Goal: Find specific page/section: Find specific page/section

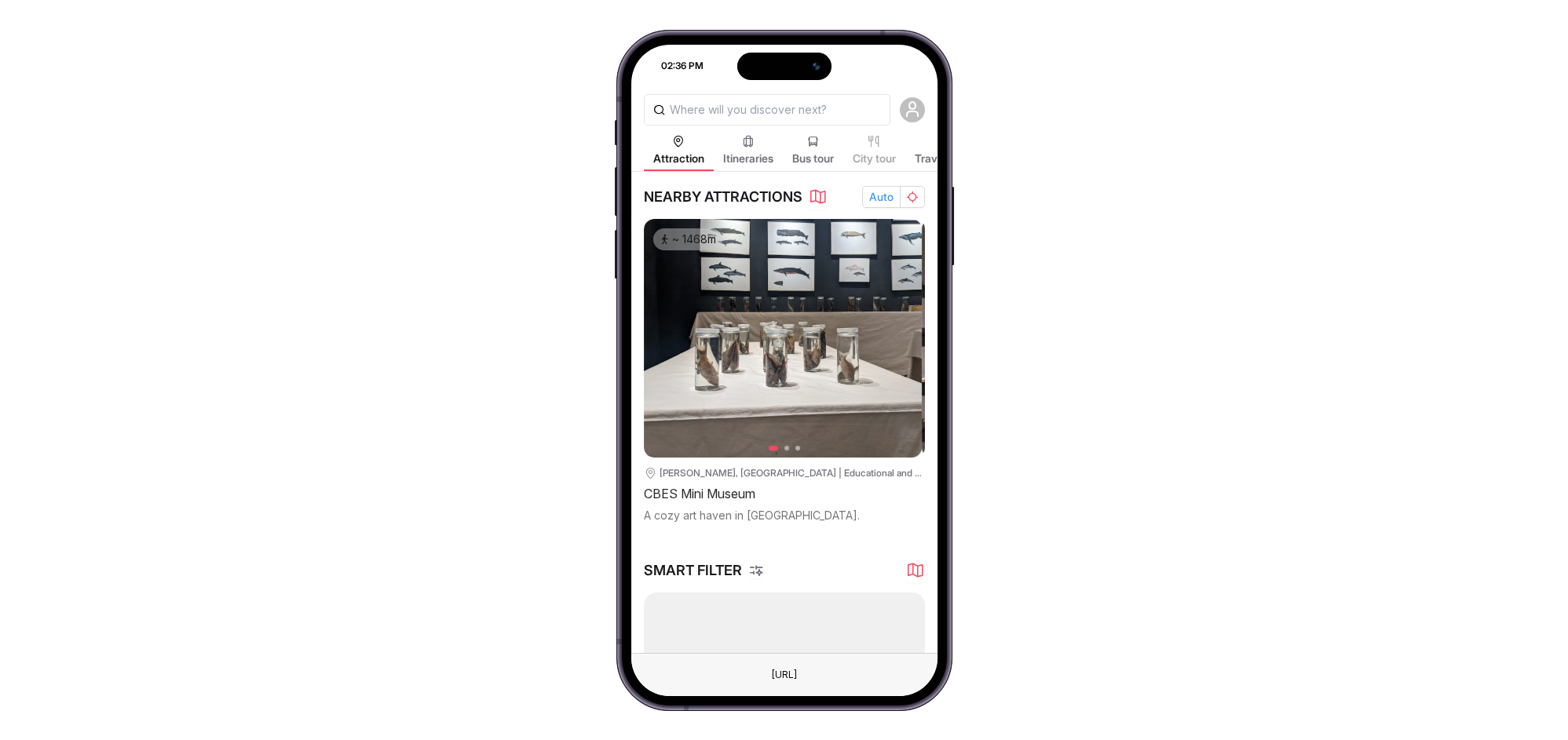
click at [872, 193] on span "Auto" at bounding box center [881, 197] width 25 height 19
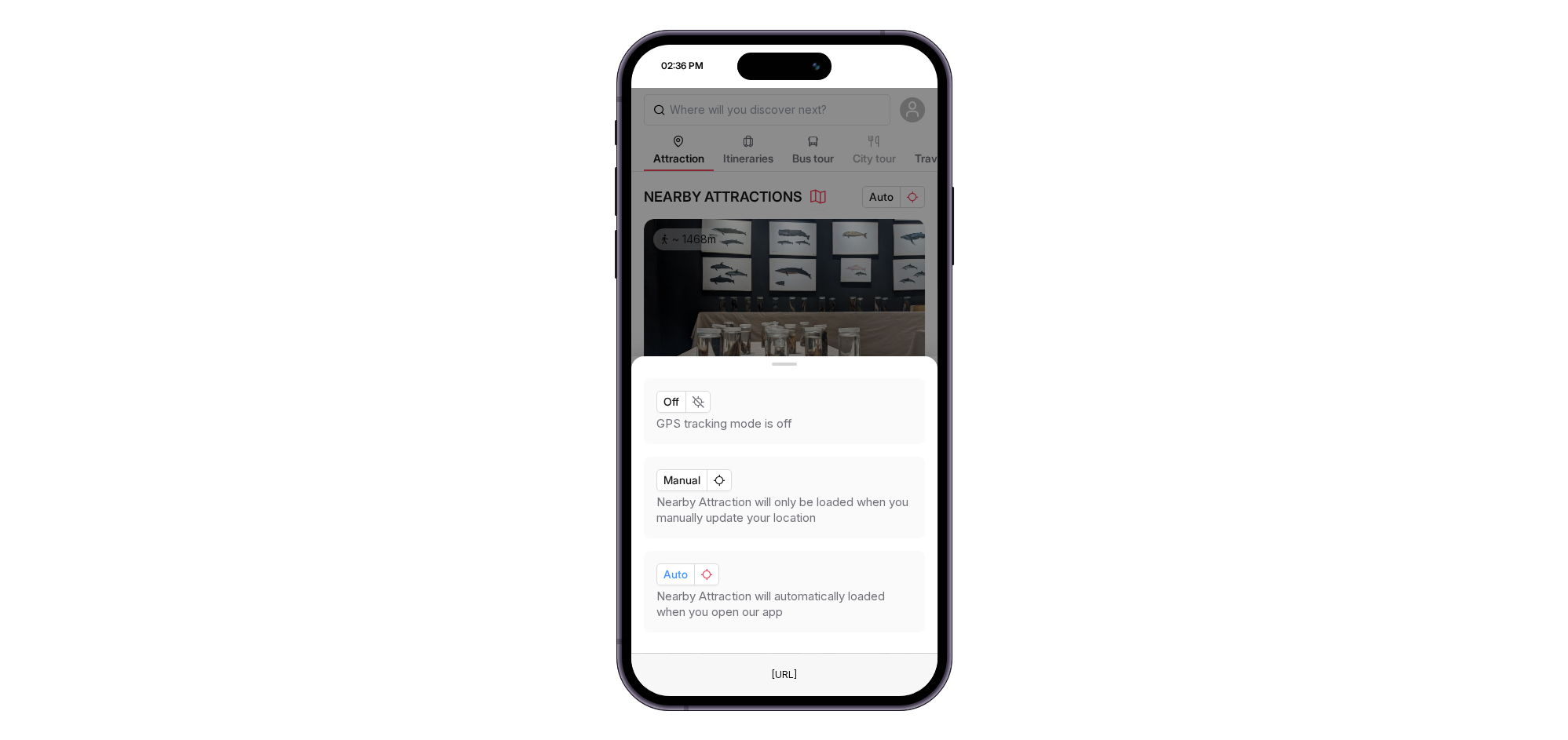
click at [672, 583] on button "Auto" at bounding box center [676, 574] width 38 height 22
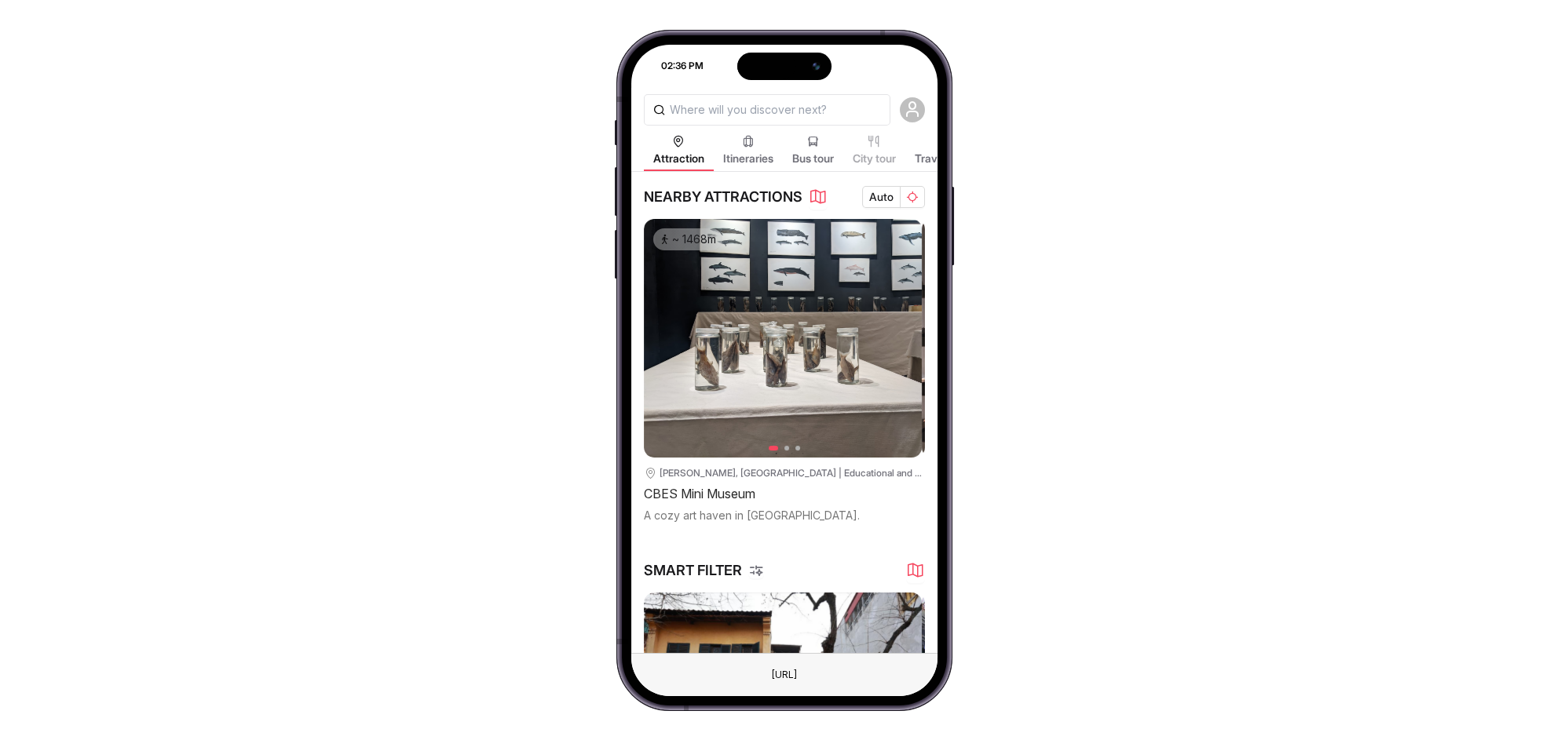
scroll to position [0, 284]
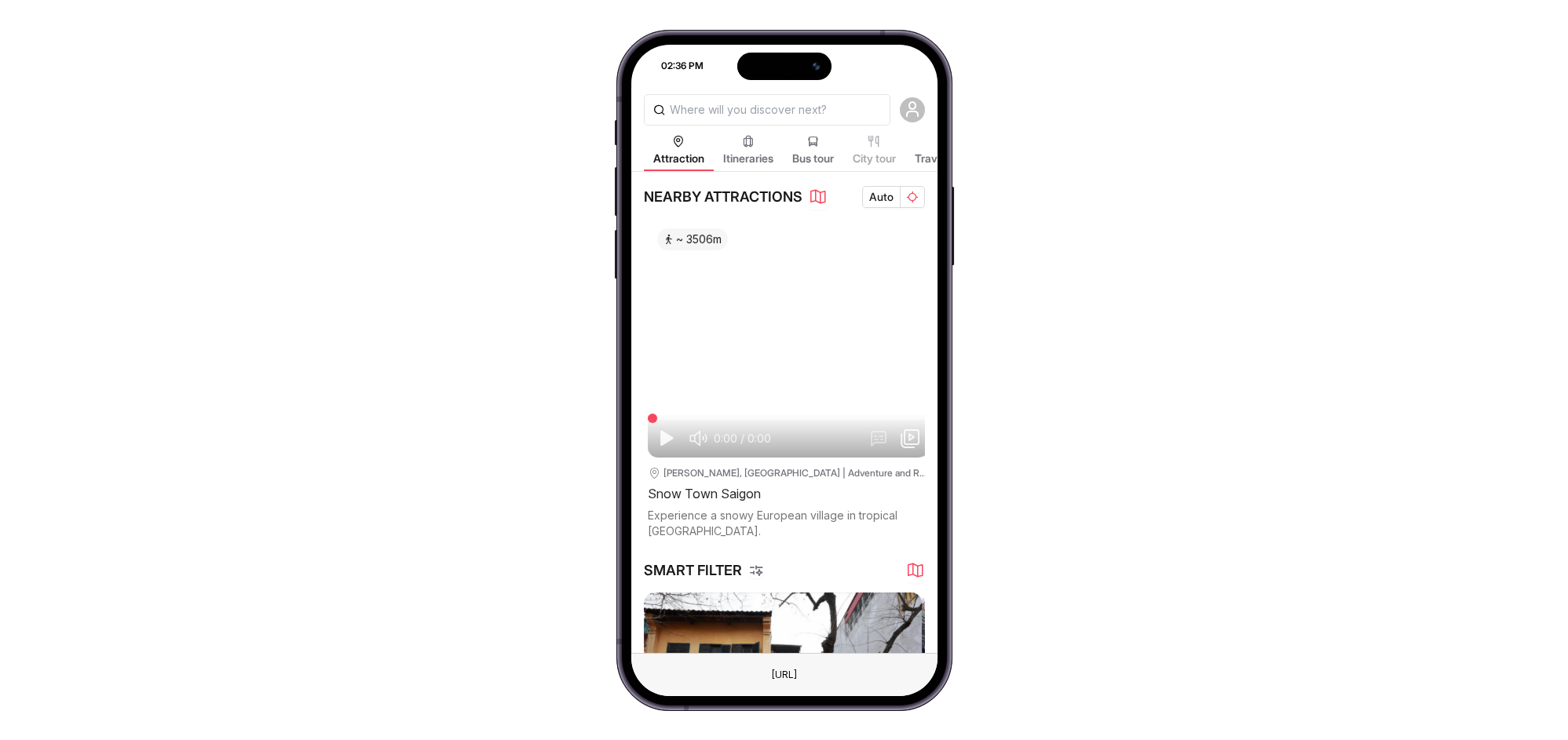
drag, startPoint x: 858, startPoint y: 490, endPoint x: 725, endPoint y: 490, distance: 133.0
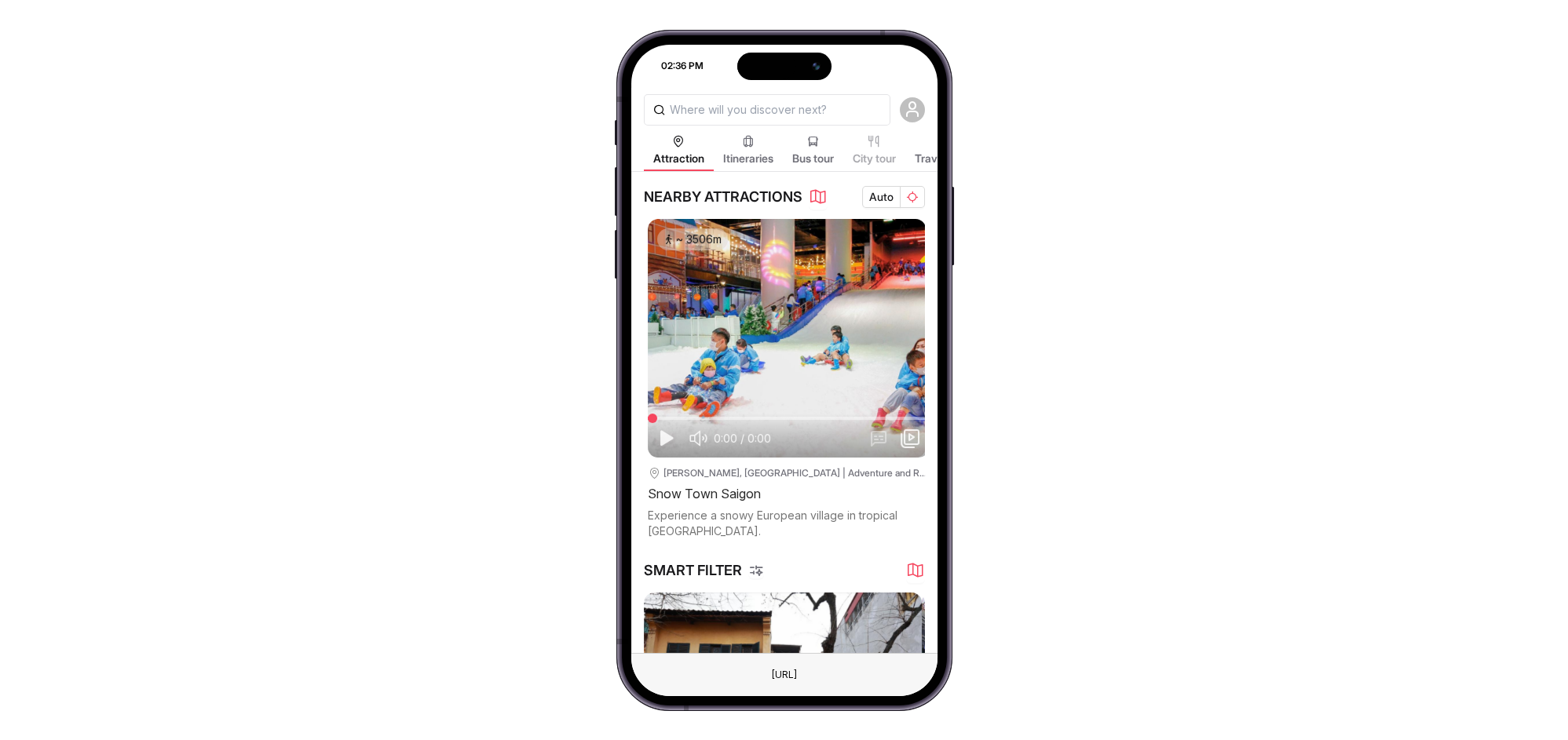
click at [725, 490] on div "~ 1468m 1 2 [GEOGRAPHIC_DATA][PERSON_NAME], [GEOGRAPHIC_DATA] | Educational and…" at bounding box center [784, 378] width 281 height 320
click at [795, 503] on div "~ 3506m 0:00 / 2:26 Hồ Chí Minh, Vietnam | Adventure and Recreation Snow Town S…" at bounding box center [789, 378] width 281 height 320
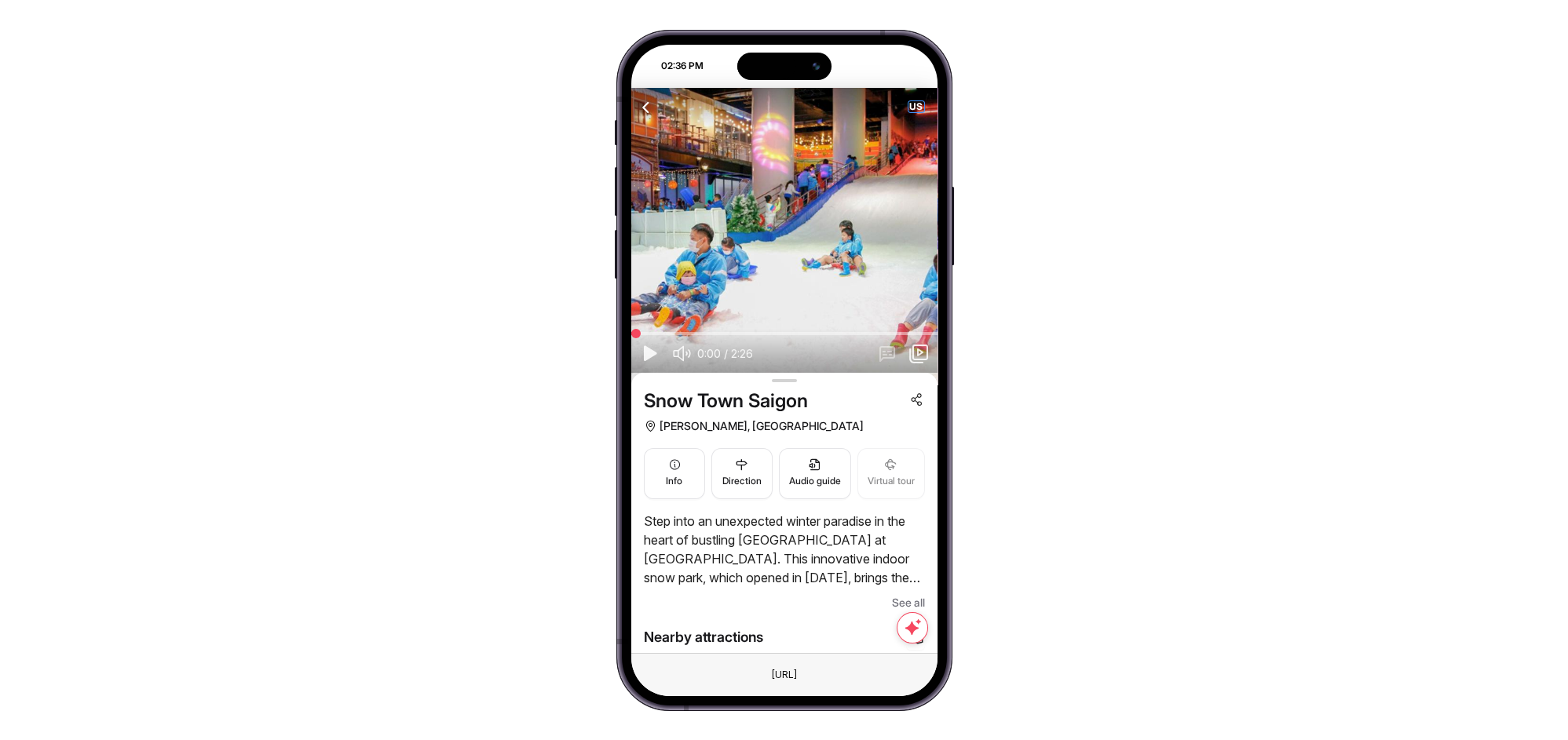
click at [920, 105] on span "US" at bounding box center [916, 107] width 15 height 11
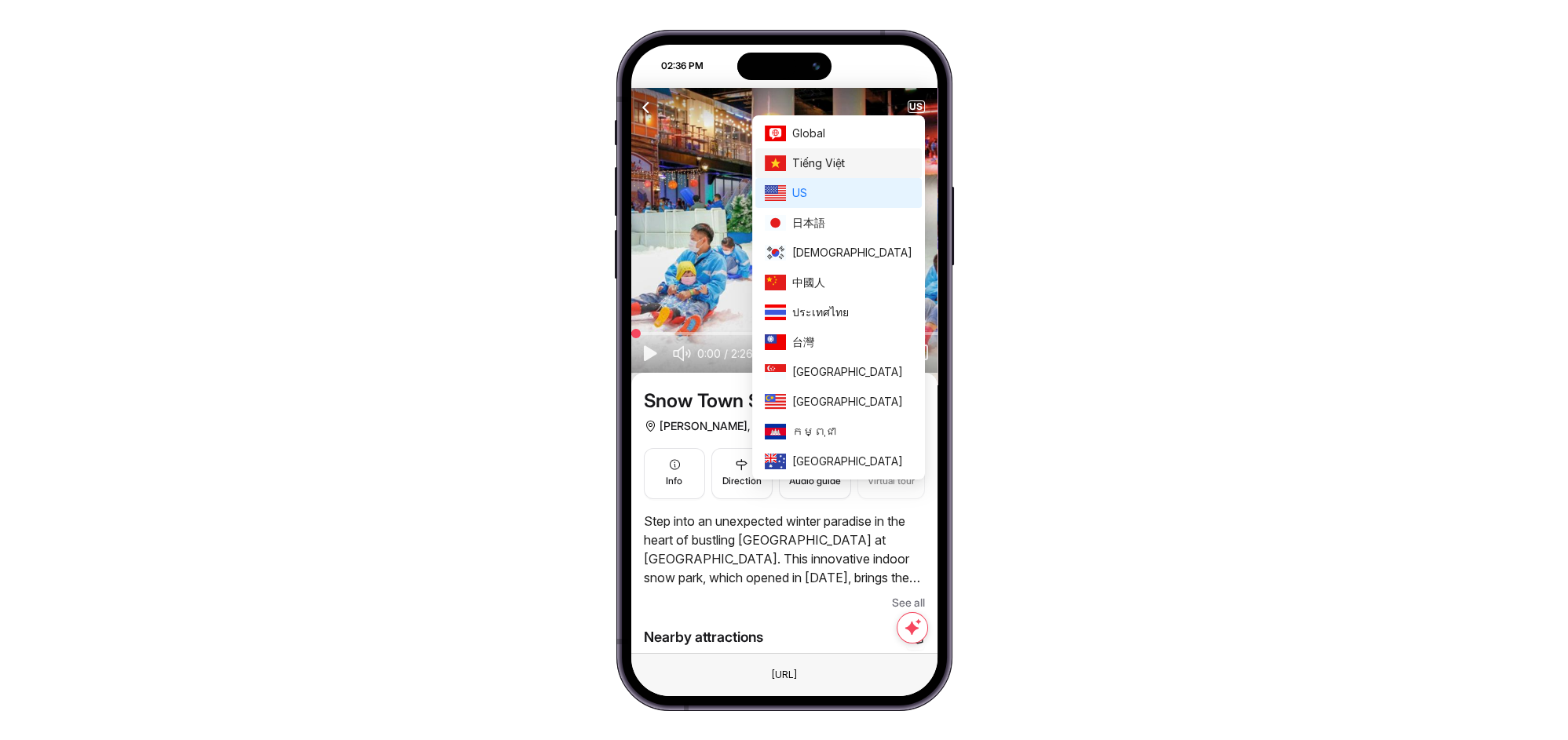
click at [878, 167] on span "Tiếng Việt" at bounding box center [852, 163] width 120 height 17
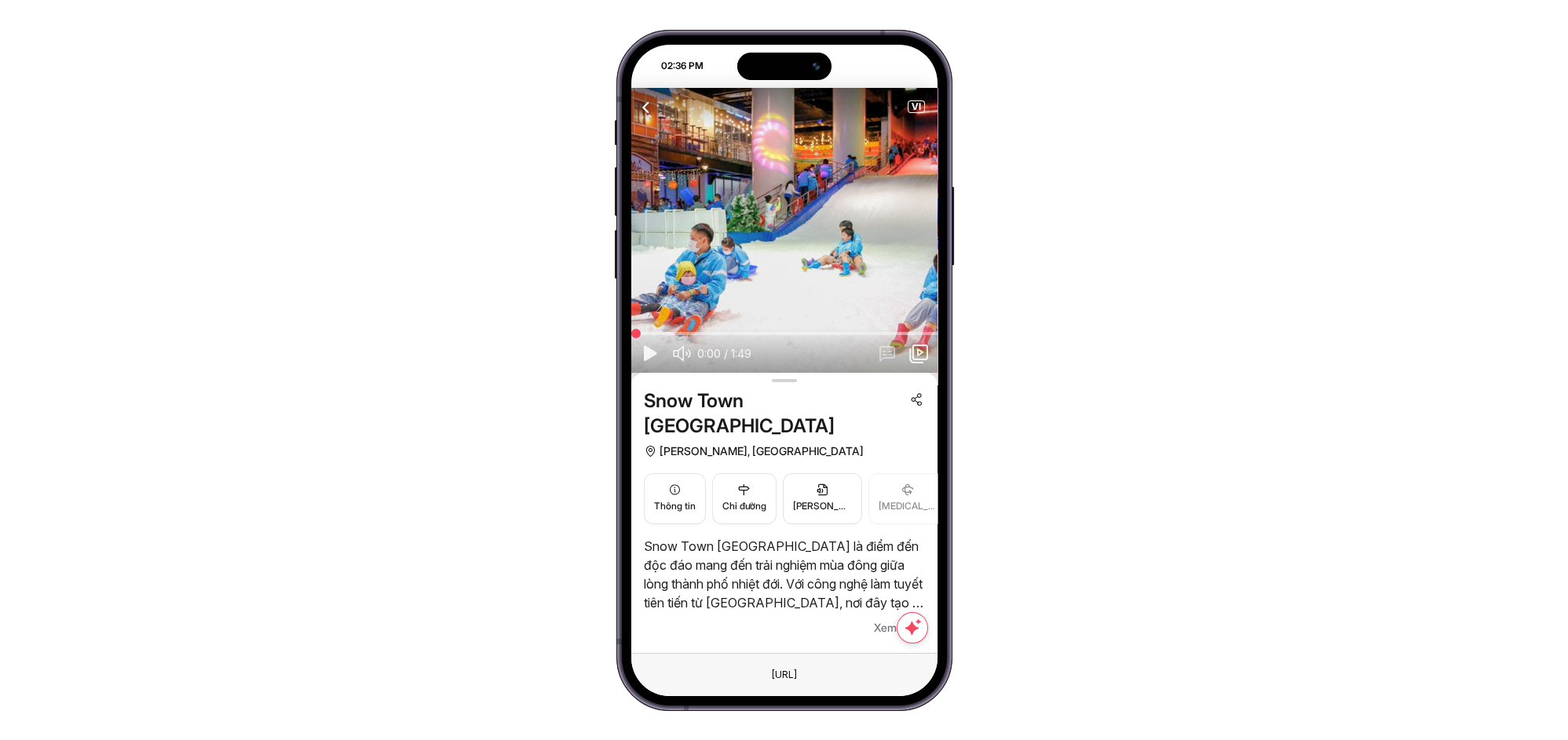
scroll to position [116, 0]
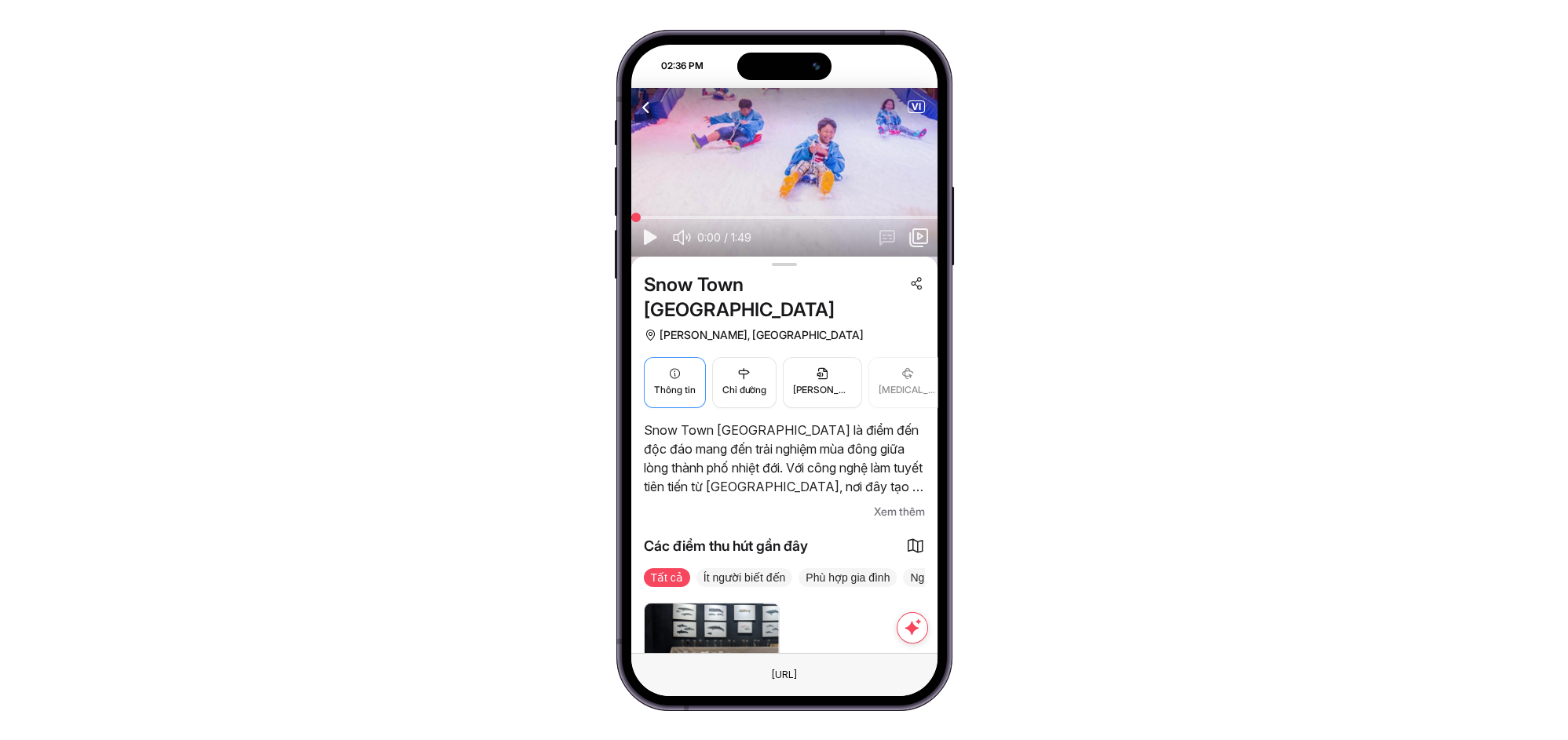
click at [686, 383] on span "Thông tin" at bounding box center [675, 390] width 42 height 15
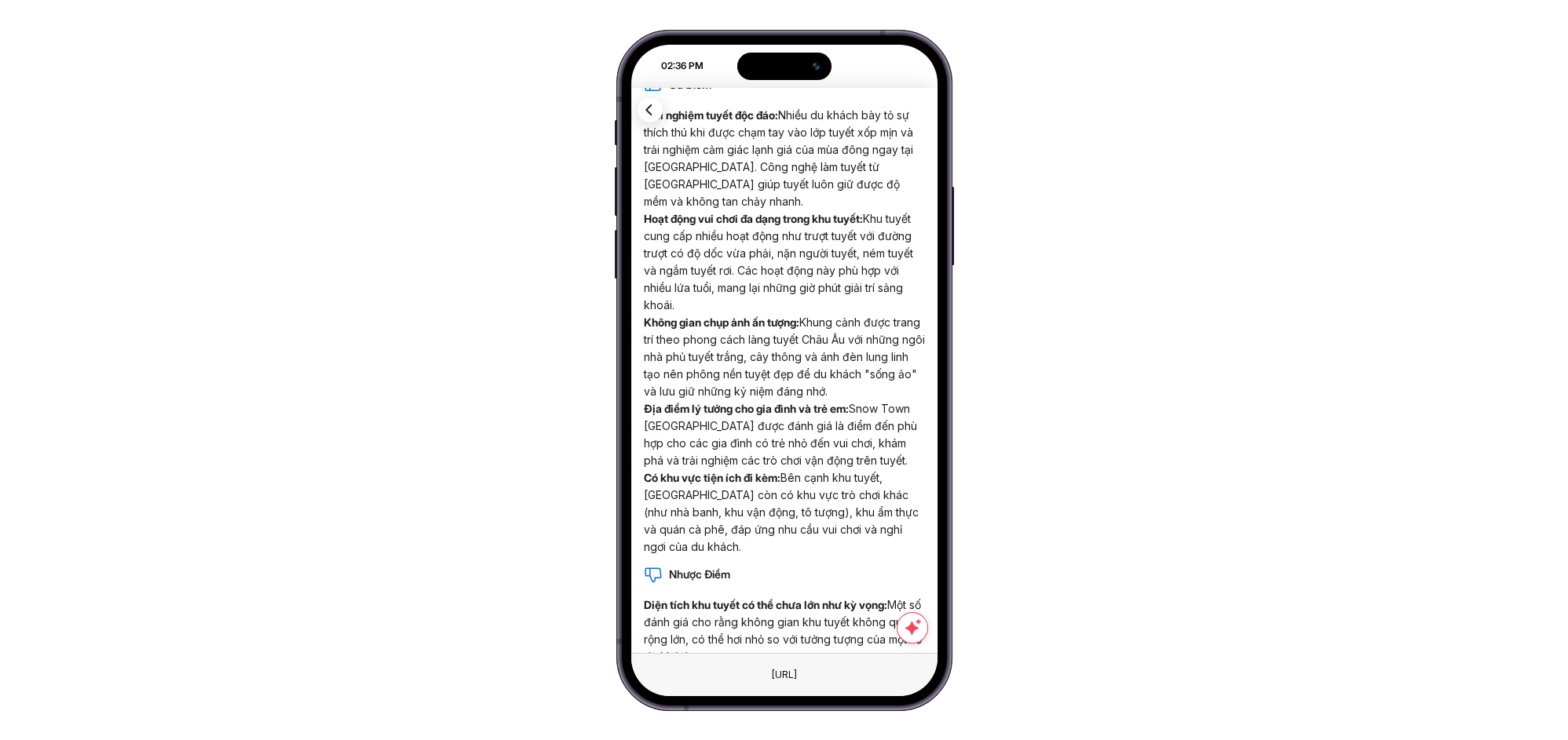
scroll to position [463, 0]
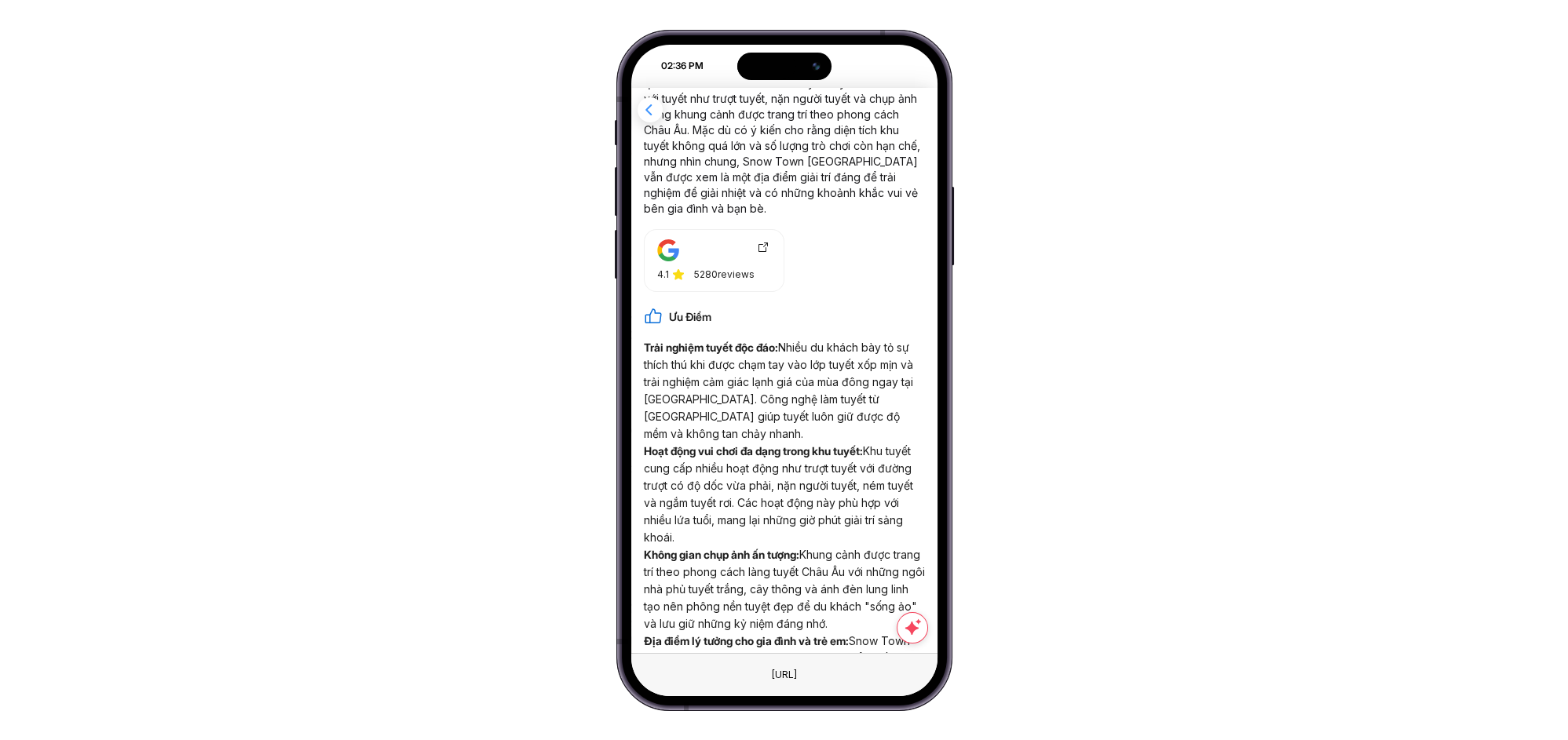
click at [643, 108] on icon "button" at bounding box center [650, 109] width 20 height 20
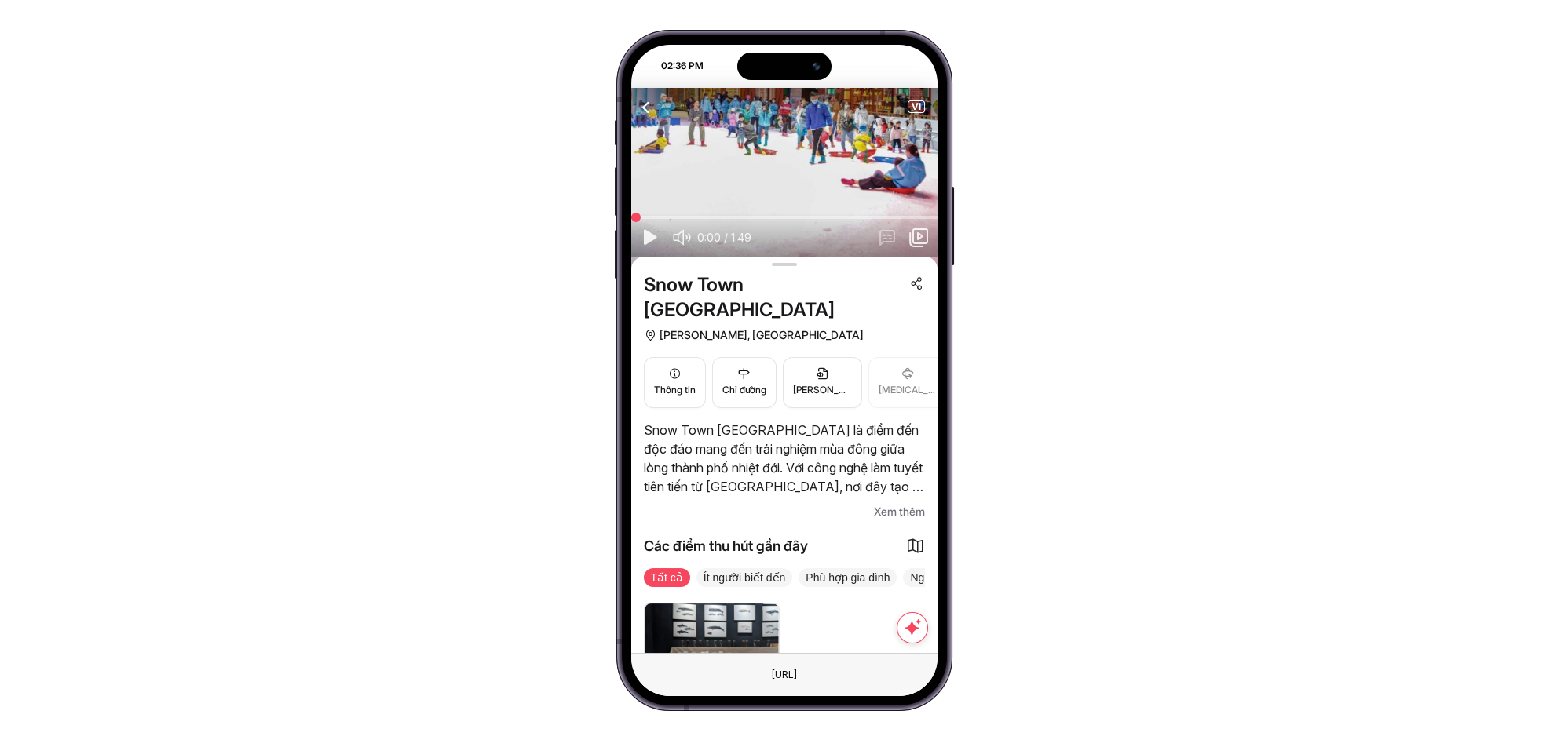
scroll to position [238, 0]
